Goal: Use online tool/utility: Utilize a website feature to perform a specific function

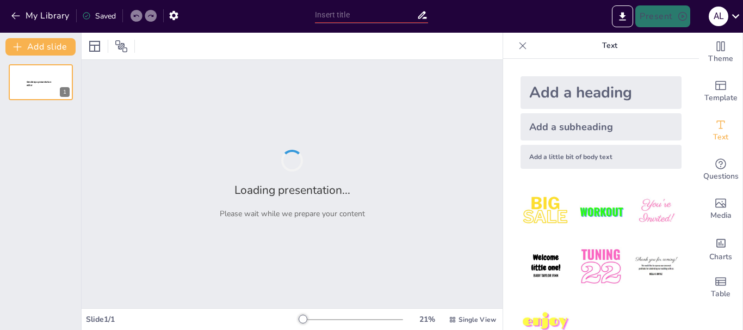
type input "Hacia un Futuro Sostenible: Estrategias para la Reducción del Consumo de Papel"
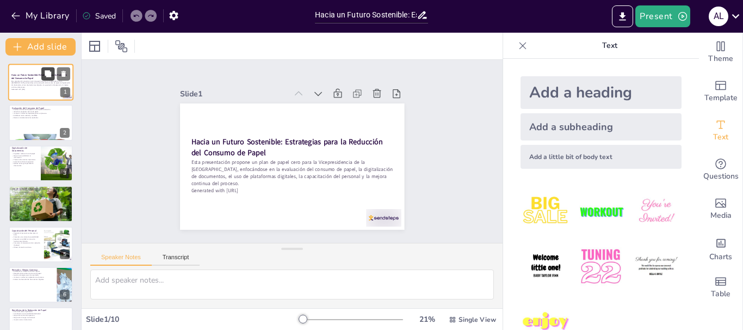
click at [45, 75] on icon at bounding box center [48, 74] width 8 height 8
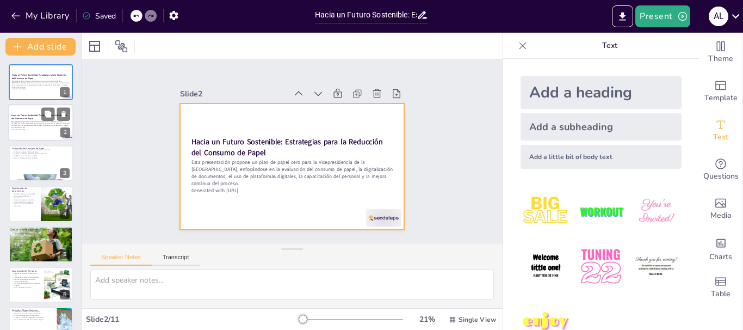
click at [39, 109] on div at bounding box center [40, 122] width 65 height 37
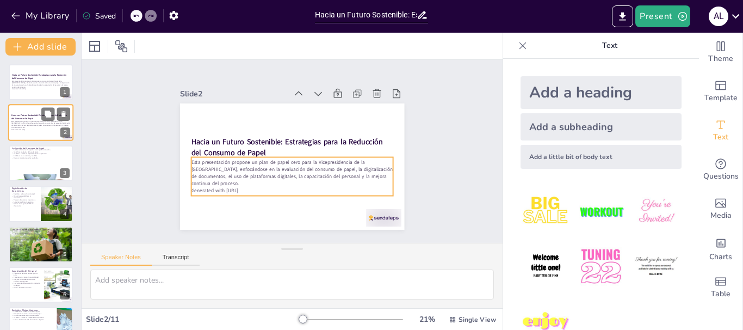
click at [31, 121] on p "Esta presentación propone un plan de papel cero para la Vicepresidencia de la […" at bounding box center [40, 124] width 59 height 8
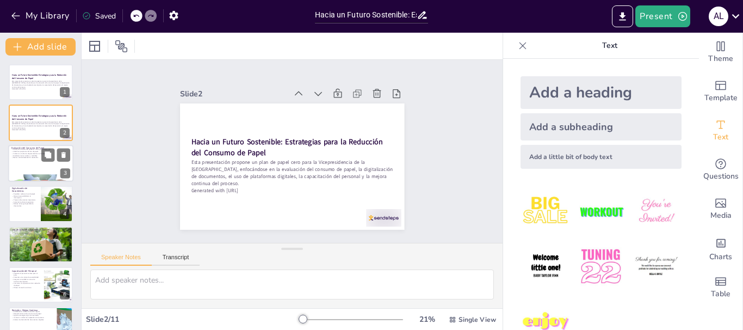
click at [35, 161] on div at bounding box center [40, 163] width 65 height 37
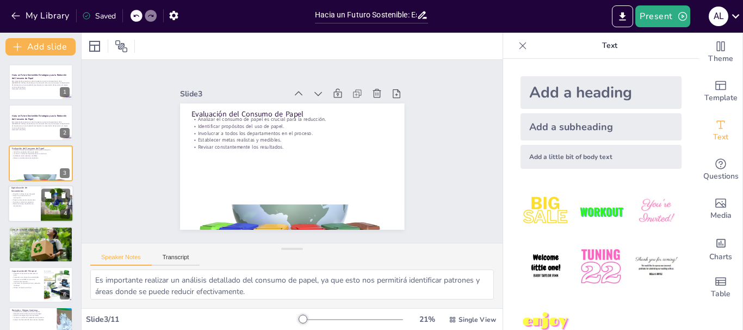
click at [36, 195] on p "Mejora la accesibilidad a la información." at bounding box center [24, 197] width 26 height 4
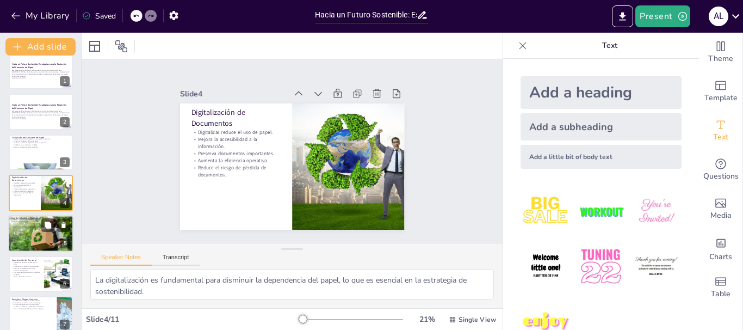
click at [34, 230] on div at bounding box center [40, 233] width 65 height 37
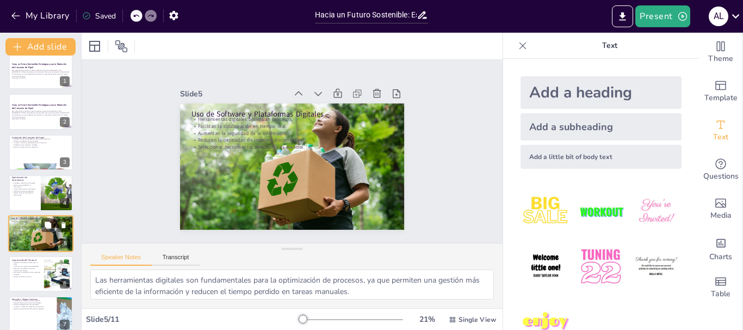
scroll to position [52, 0]
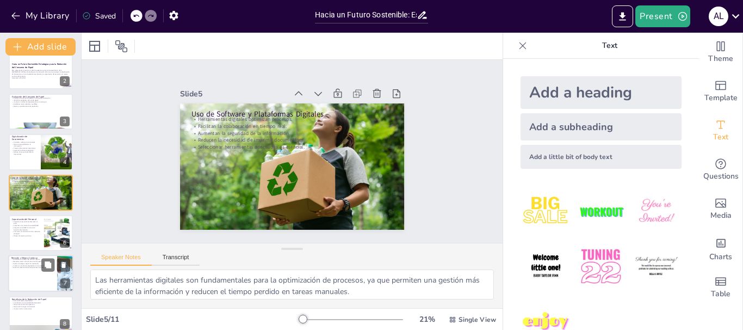
click at [33, 269] on div at bounding box center [40, 273] width 65 height 37
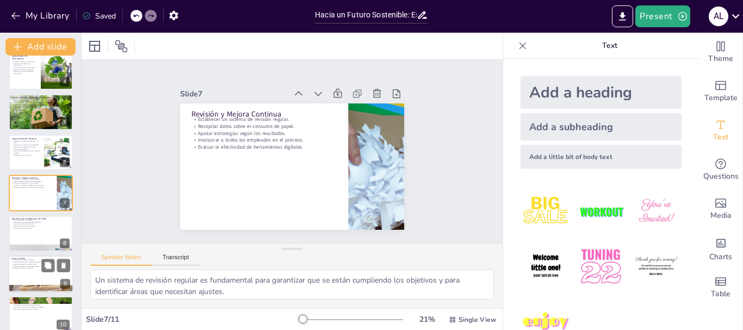
click at [28, 271] on div at bounding box center [40, 273] width 65 height 37
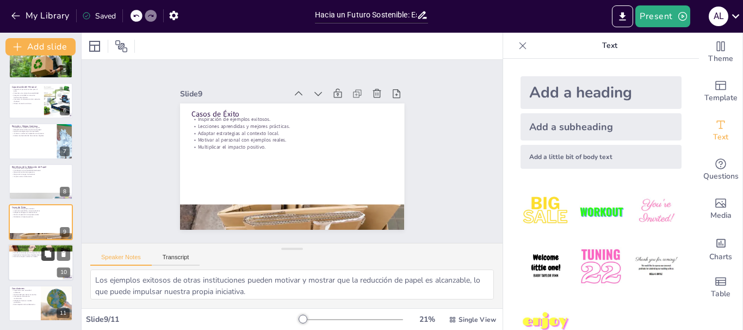
click at [41, 254] on button at bounding box center [47, 254] width 13 height 13
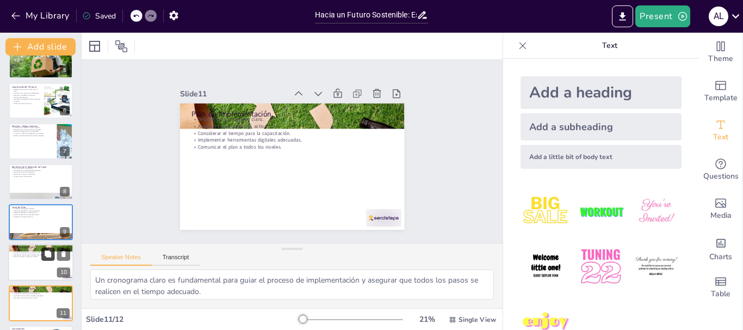
scroll to position [225, 0]
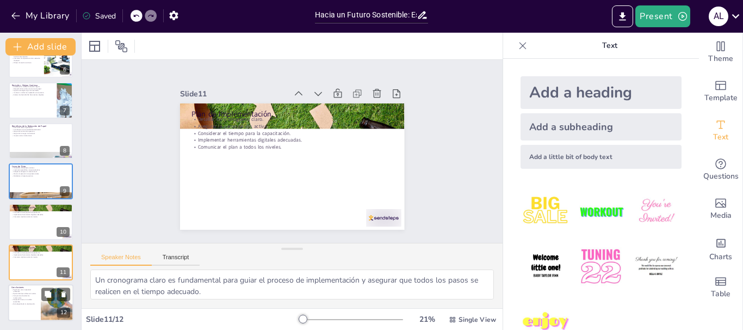
click at [34, 299] on p "Adaptación hacia un modelo sostenible." at bounding box center [24, 301] width 26 height 4
type textarea "La necesidad de un enfoque de papel cero es cada vez más urgente en el contexto…"
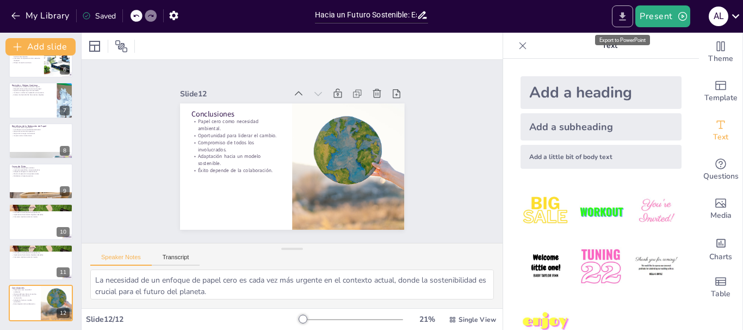
click at [627, 18] on icon "Export to PowerPoint" at bounding box center [622, 16] width 11 height 11
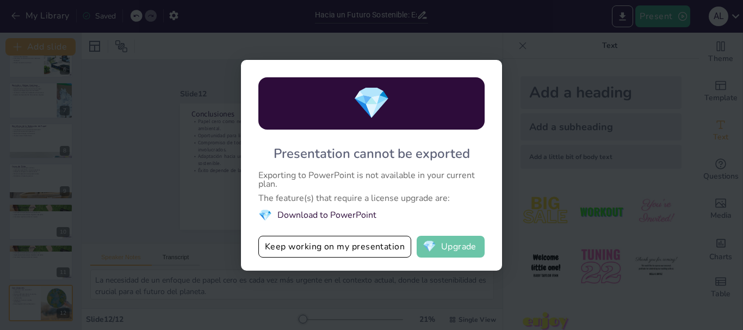
click at [450, 249] on button "💎 Upgrade" at bounding box center [451, 247] width 68 height 22
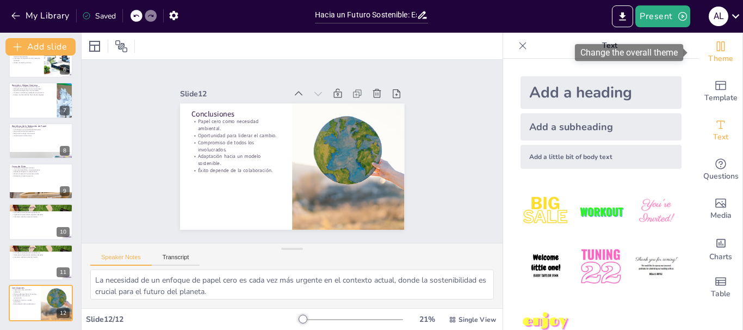
click at [715, 63] on span "Theme" at bounding box center [720, 59] width 25 height 12
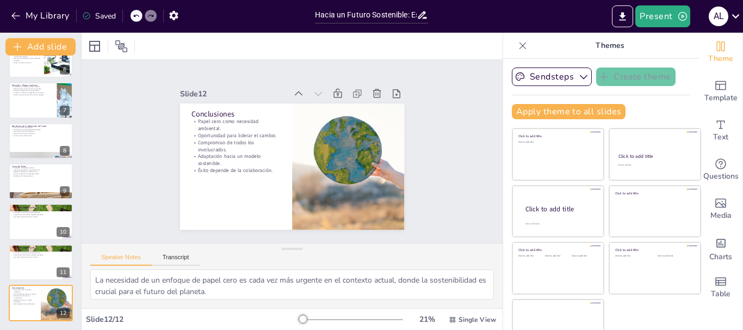
click at [517, 45] on icon at bounding box center [522, 45] width 11 height 11
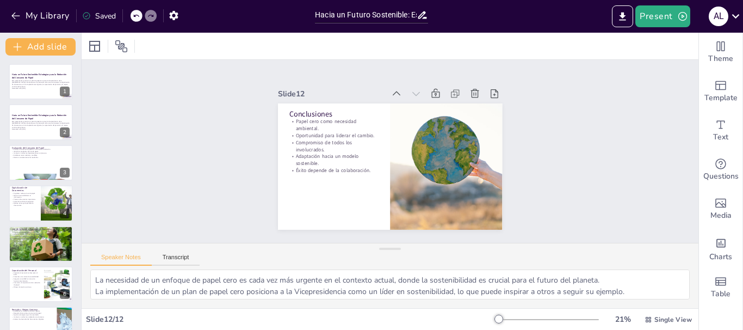
scroll to position [0, 0]
click at [17, 81] on p "Esta presentación propone un plan de papel cero para la Vicepresidencia de la […" at bounding box center [40, 84] width 59 height 8
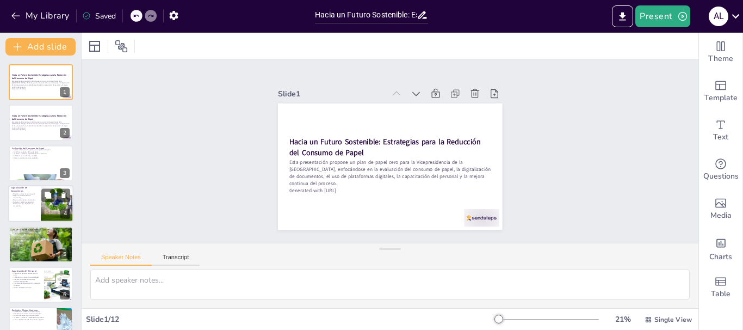
click at [55, 208] on div at bounding box center [56, 203] width 55 height 37
type textarea "La digitalización es fundamental para disminuir la dependencia del papel, lo qu…"
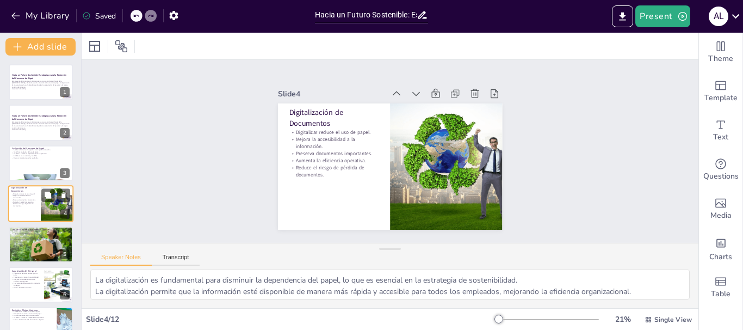
scroll to position [11, 0]
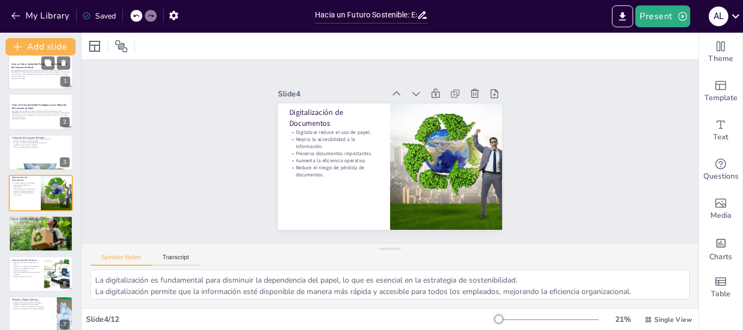
click at [18, 69] on p "Esta presentación propone un plan de papel cero para la Vicepresidencia de la […" at bounding box center [40, 73] width 59 height 8
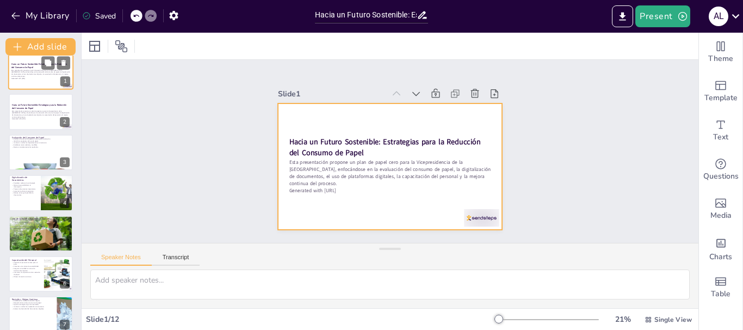
scroll to position [0, 0]
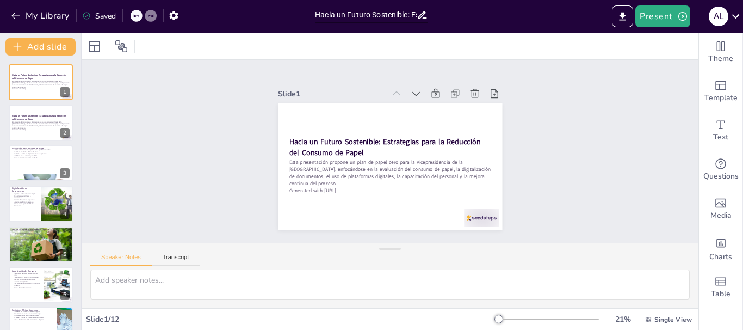
click at [102, 16] on div "Saved" at bounding box center [99, 16] width 34 height 10
